Goal: Task Accomplishment & Management: Use online tool/utility

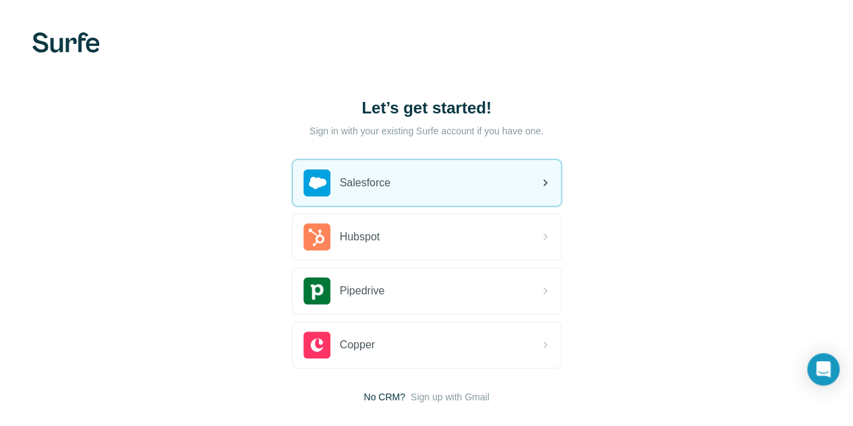
click at [304, 173] on div "Salesforce" at bounding box center [348, 182] width 88 height 27
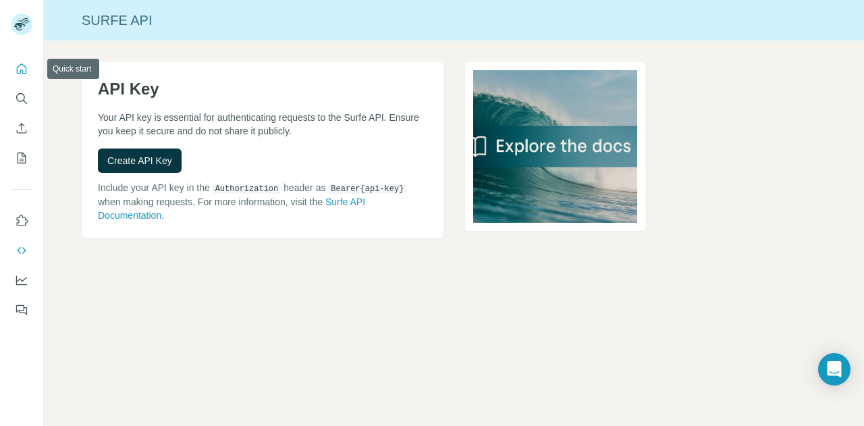
click at [30, 61] on button "Quick start" at bounding box center [22, 69] width 22 height 24
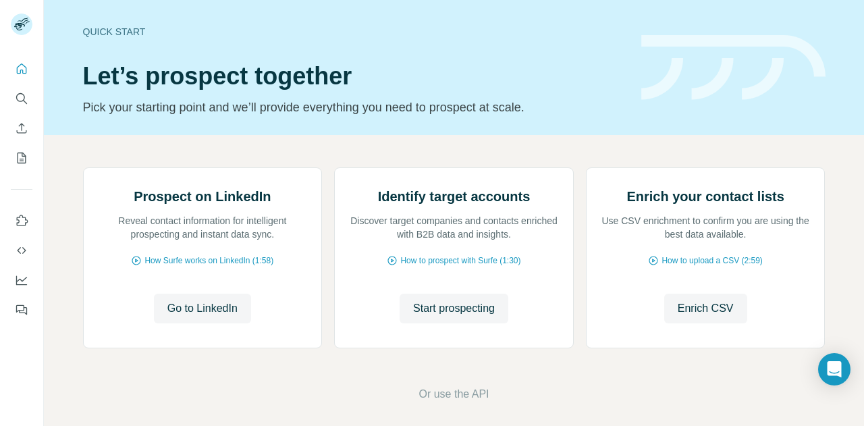
scroll to position [34, 0]
